Goal: Task Accomplishment & Management: Complete application form

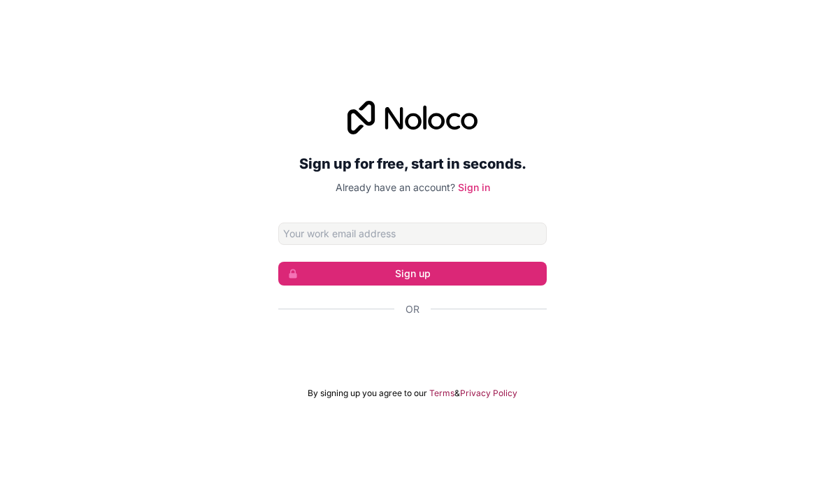
click at [495, 245] on input "Email address" at bounding box center [412, 233] width 269 height 22
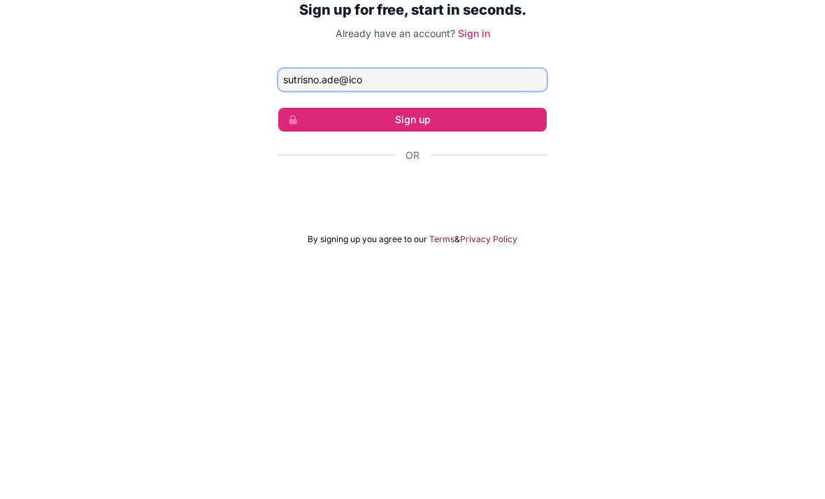
scroll to position [45, 0]
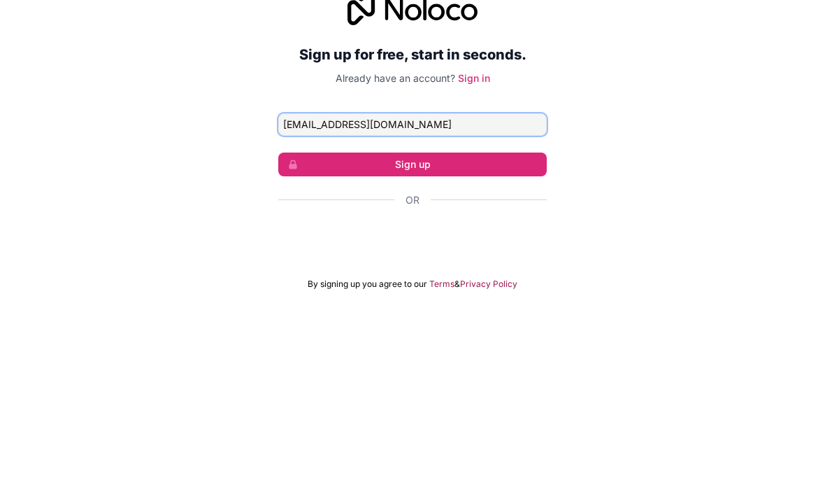
type input "[EMAIL_ADDRESS][DOMAIN_NAME]"
click at [490, 262] on button "Sign up" at bounding box center [412, 274] width 269 height 24
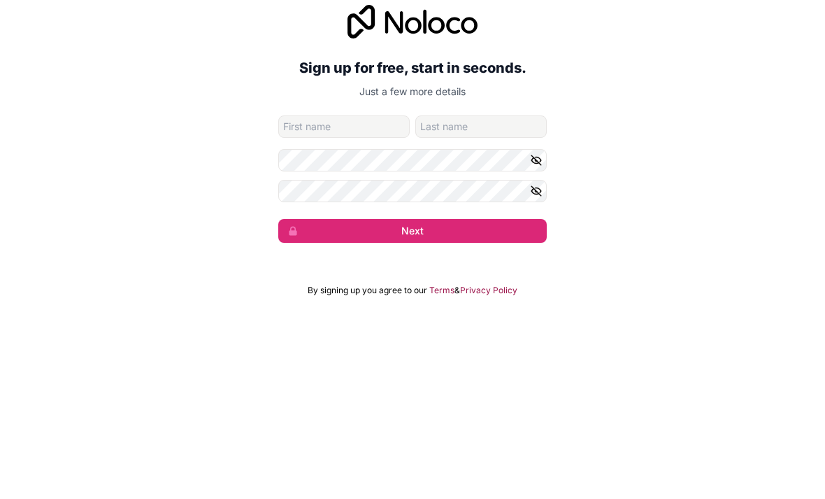
click at [682, 115] on div "Sign up for free, start in seconds. Just a few more details [EMAIL_ADDRESS][DOM…" at bounding box center [412, 232] width 825 height 277
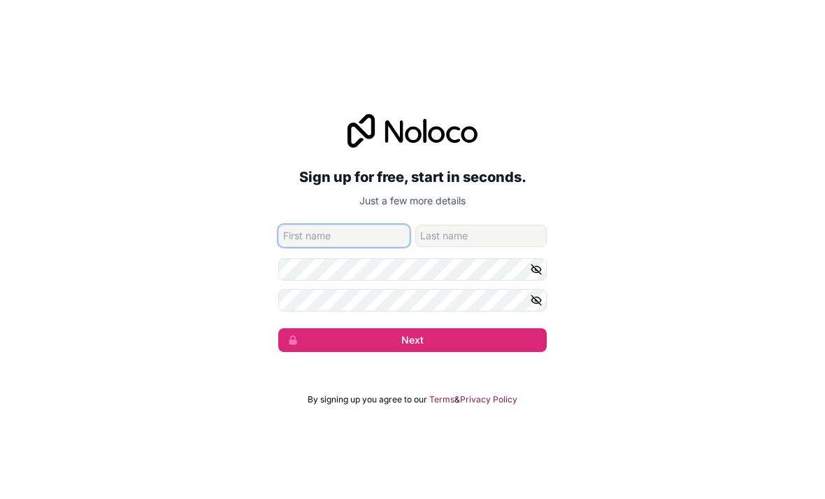
click at [382, 225] on input "given-name" at bounding box center [344, 236] width 132 height 22
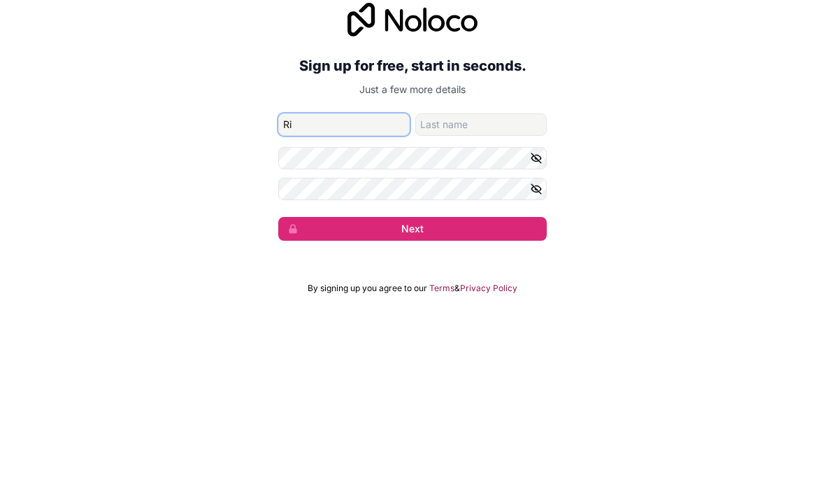
type input "R"
type input "RISKI"
click at [413, 328] on button "Next" at bounding box center [412, 340] width 269 height 24
type input "R"
type input "riskiade"
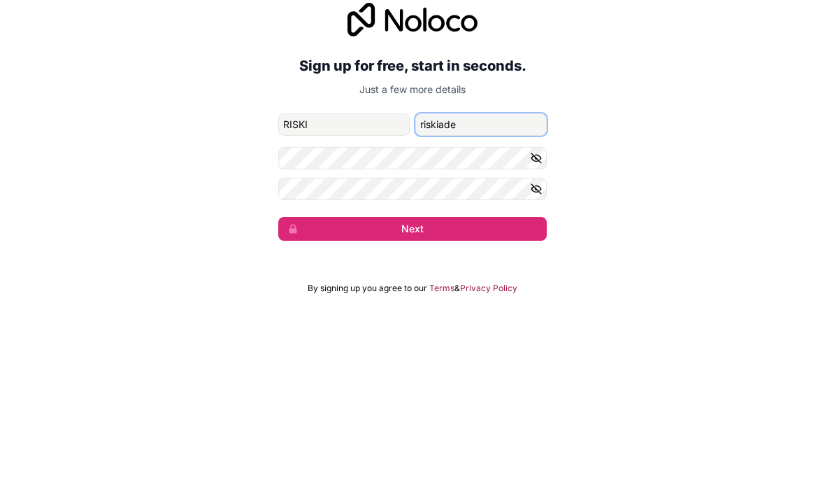
click at [413, 328] on button "Next" at bounding box center [412, 340] width 269 height 24
click at [531, 263] on icon "button" at bounding box center [536, 269] width 13 height 13
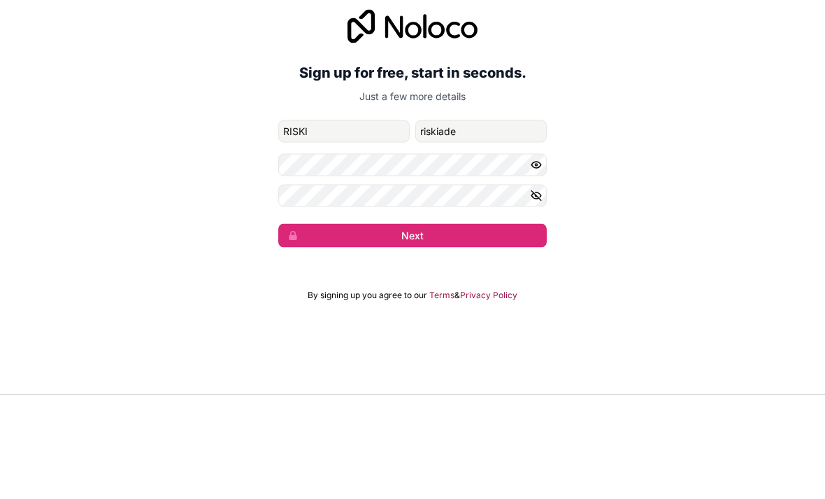
click at [537, 294] on icon "button" at bounding box center [536, 300] width 13 height 13
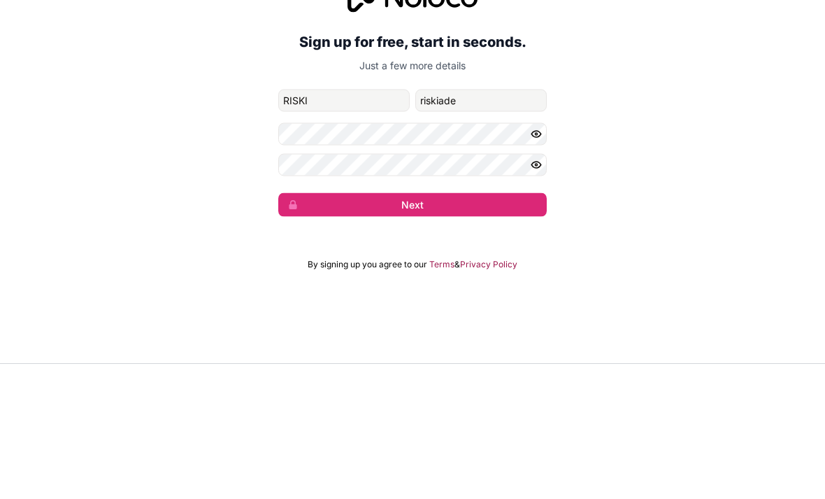
click at [541, 294] on icon "button" at bounding box center [536, 300] width 13 height 13
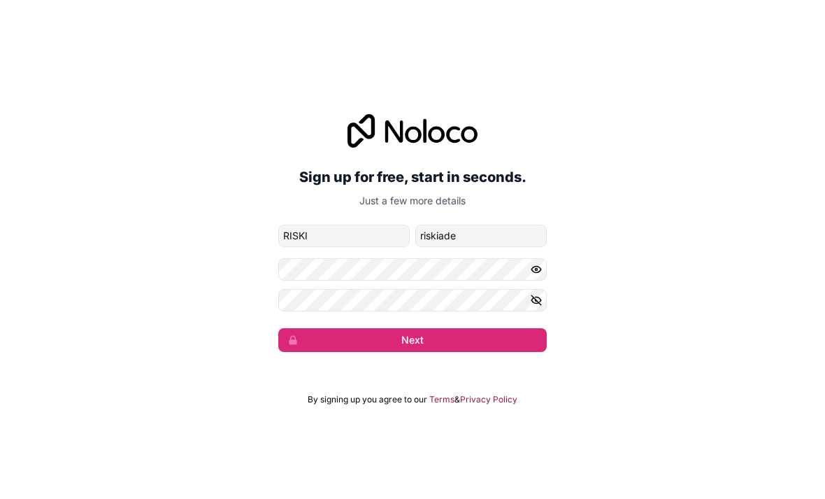
click at [533, 297] on icon "button" at bounding box center [537, 300] width 10 height 6
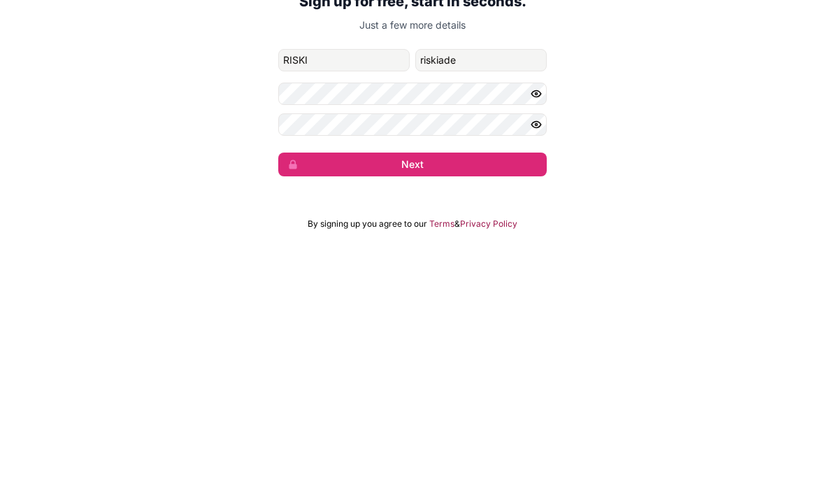
click at [515, 328] on button "Next" at bounding box center [412, 340] width 269 height 24
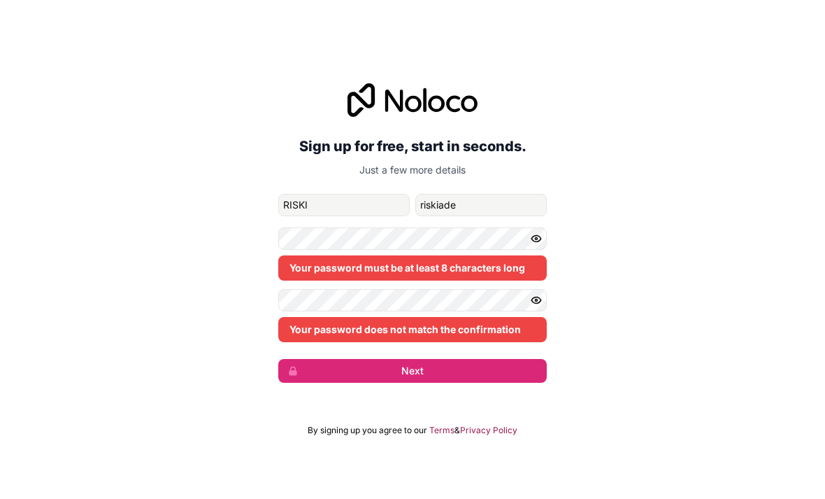
click at [485, 359] on button "Next" at bounding box center [412, 371] width 269 height 24
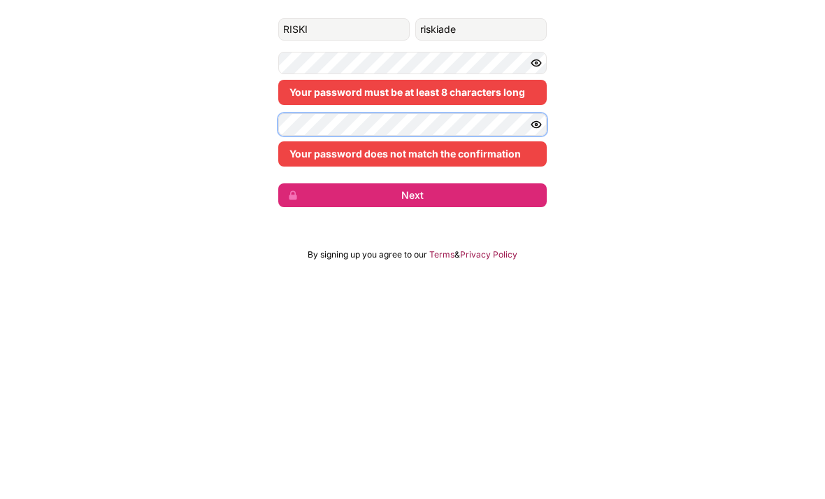
click at [413, 359] on button "Next" at bounding box center [412, 371] width 269 height 24
click at [505, 359] on button "Next" at bounding box center [412, 371] width 269 height 24
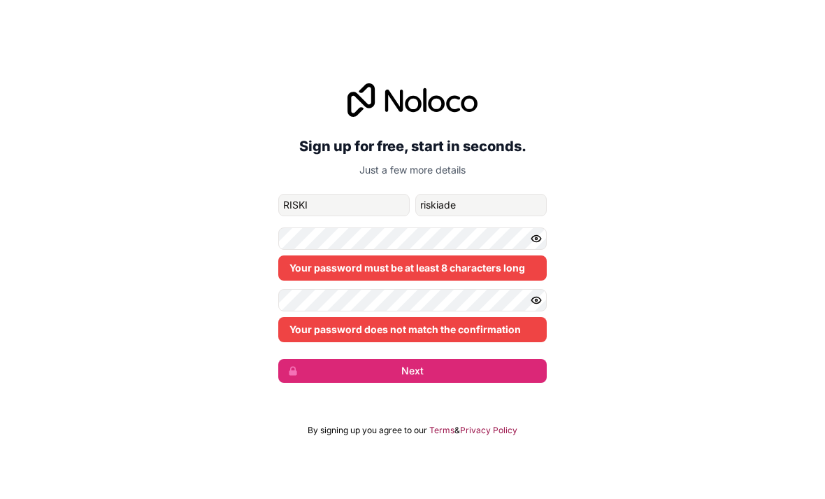
click at [472, 359] on button "Next" at bounding box center [412, 371] width 269 height 24
click at [476, 363] on div "Sign up for free, start in seconds. Just a few more details [EMAIL_ADDRESS][DOM…" at bounding box center [412, 233] width 825 height 339
click at [537, 294] on icon "button" at bounding box center [536, 300] width 13 height 13
click at [538, 232] on icon "button" at bounding box center [536, 238] width 13 height 13
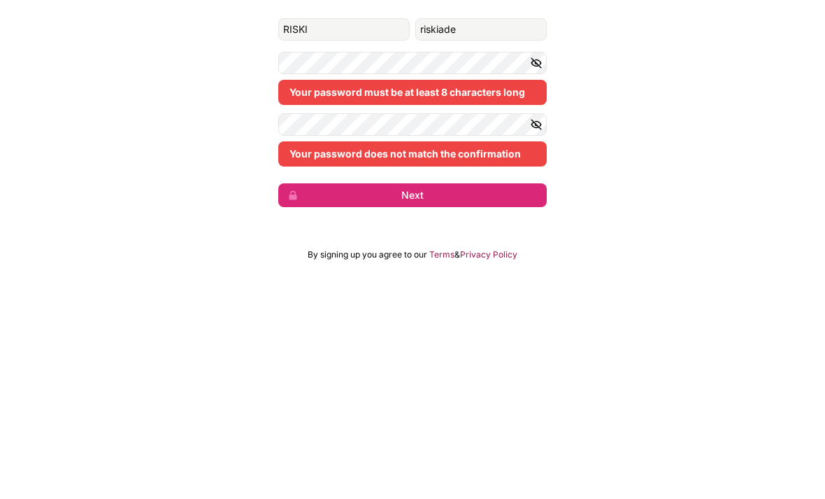
click at [532, 294] on icon "button" at bounding box center [536, 300] width 13 height 13
click at [413, 359] on button "Next" at bounding box center [412, 371] width 269 height 24
click at [488, 359] on button "Next" at bounding box center [412, 371] width 269 height 24
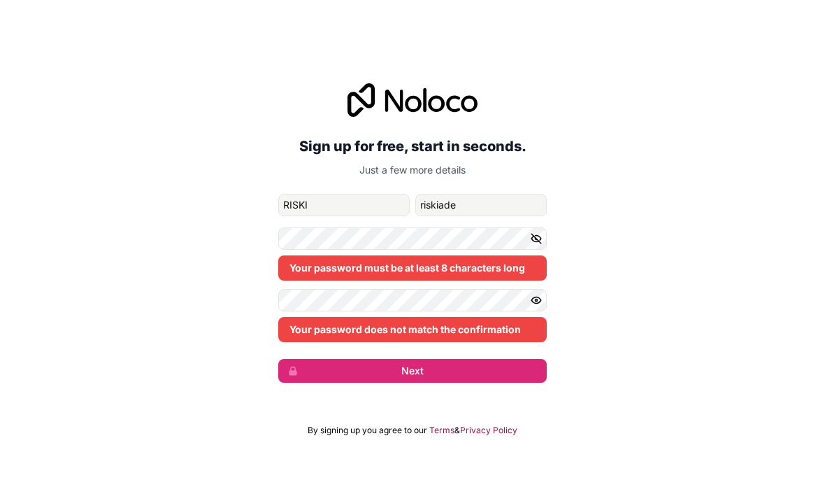
click at [467, 359] on button "Next" at bounding box center [412, 371] width 269 height 24
click at [545, 289] on button "button" at bounding box center [538, 300] width 17 height 22
